Goal: Find specific page/section: Find specific page/section

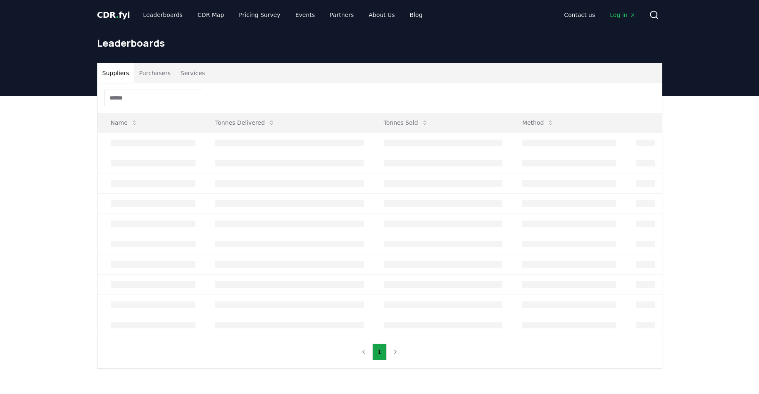
scroll to position [7, 0]
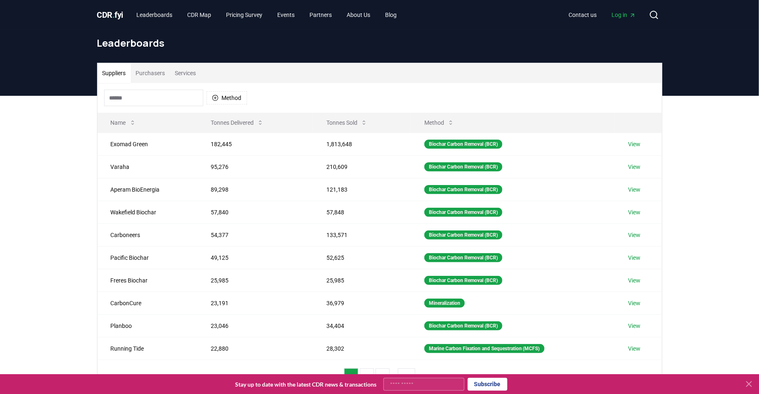
click at [107, 15] on span "CDR . fyi" at bounding box center [110, 15] width 26 height 10
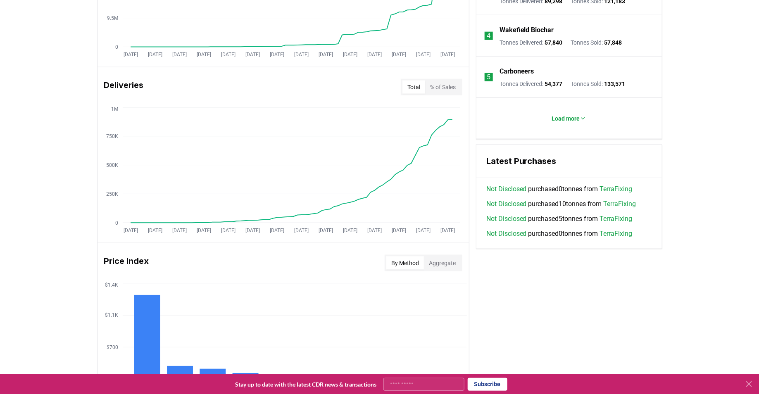
scroll to position [470, 0]
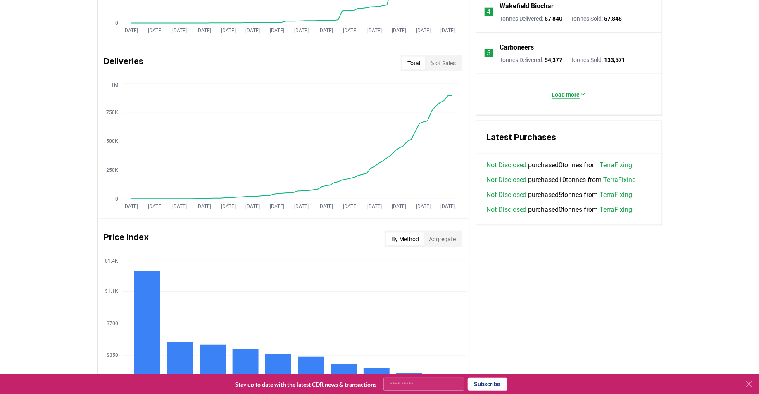
click at [560, 94] on p "Load more" at bounding box center [566, 95] width 28 height 8
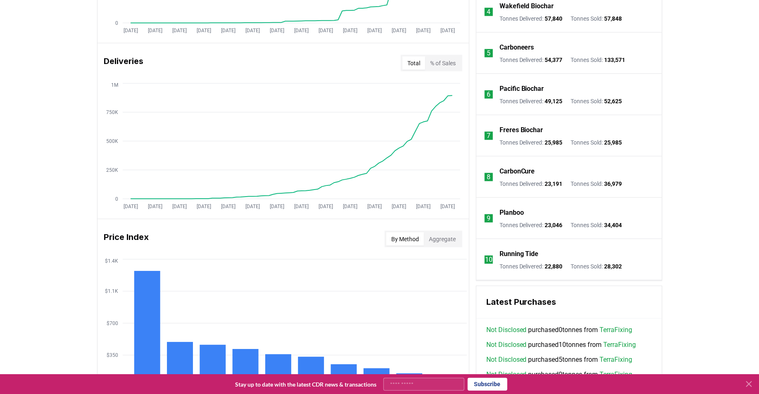
scroll to position [667, 0]
